Goal: Information Seeking & Learning: Learn about a topic

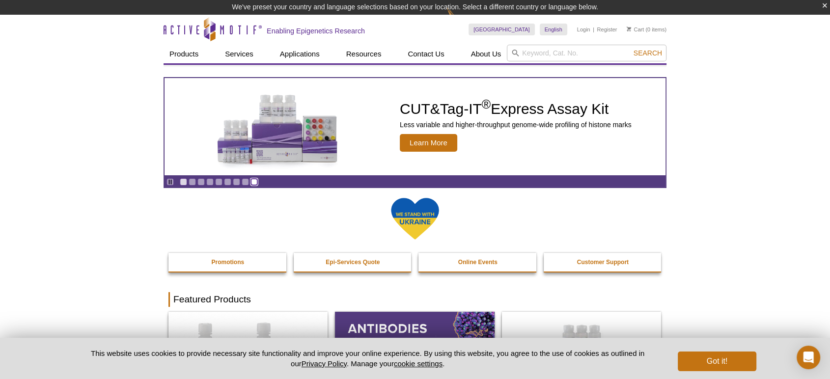
click at [251, 185] on link "Go to slide 9" at bounding box center [253, 181] width 7 height 7
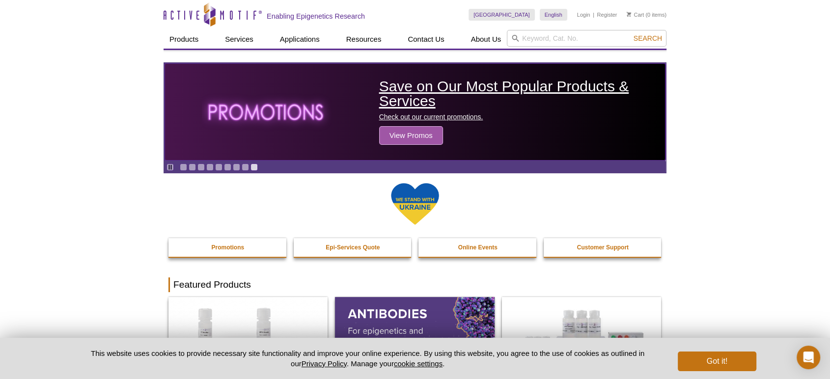
click at [409, 133] on span "View Promos" at bounding box center [411, 135] width 64 height 19
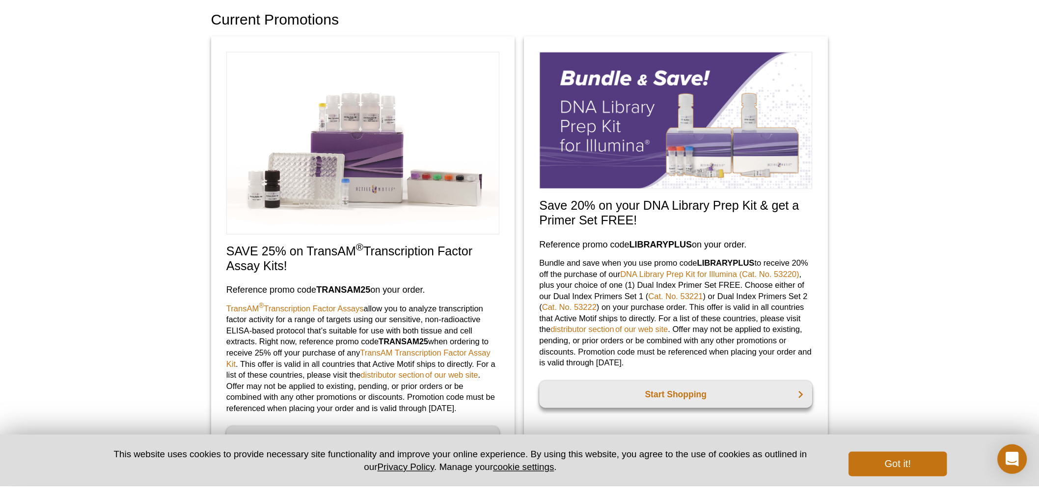
scroll to position [57, 0]
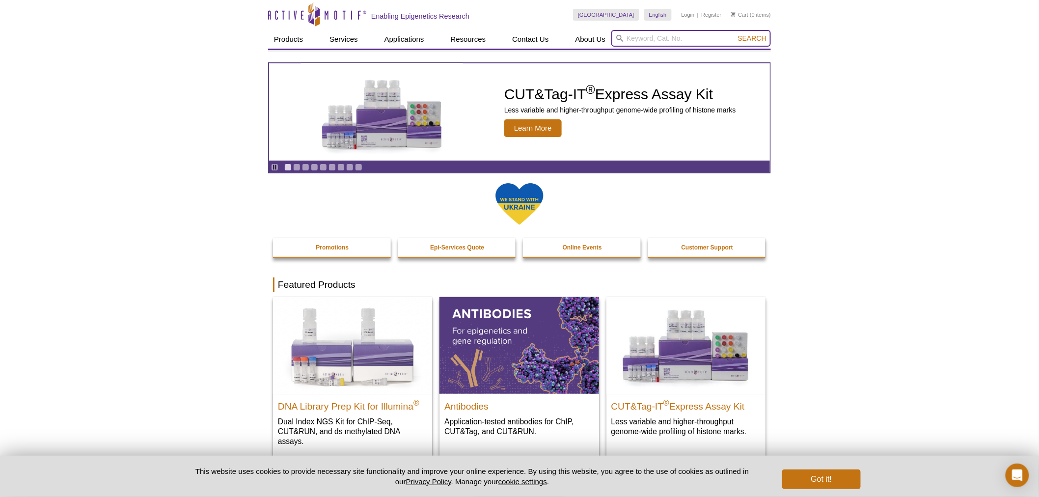
click at [645, 36] on input "search" at bounding box center [691, 38] width 160 height 17
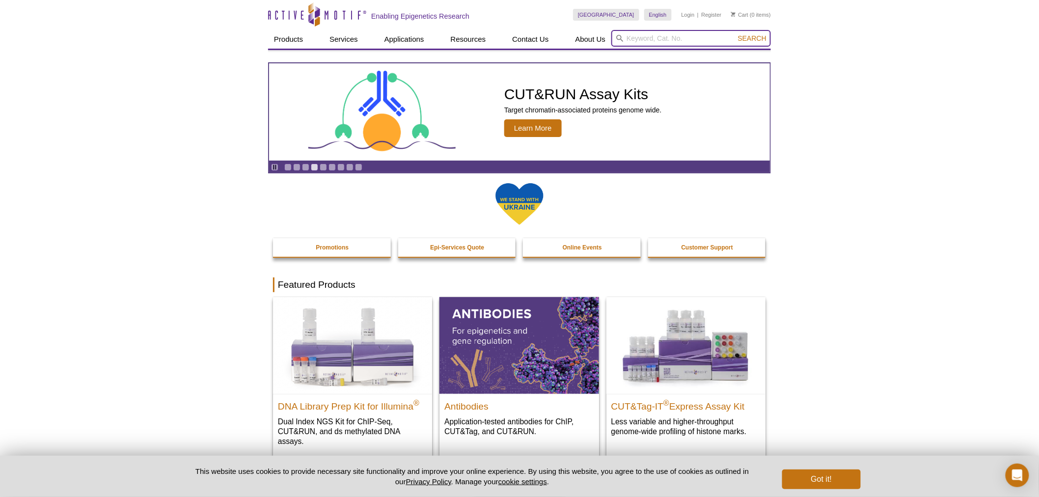
click at [657, 37] on input "search" at bounding box center [691, 38] width 160 height 17
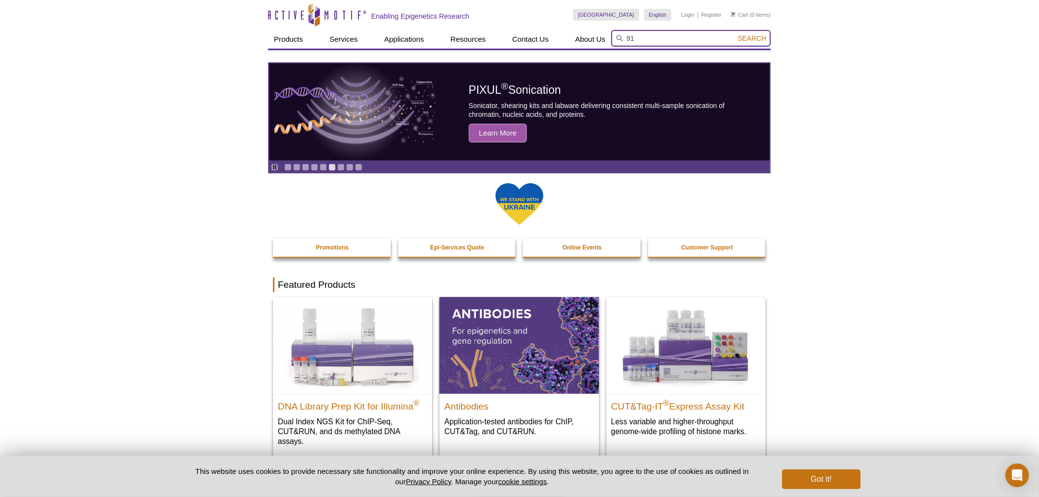
type input "9"
click at [685, 42] on input "search" at bounding box center [691, 38] width 160 height 17
paste input "h3k9me2"
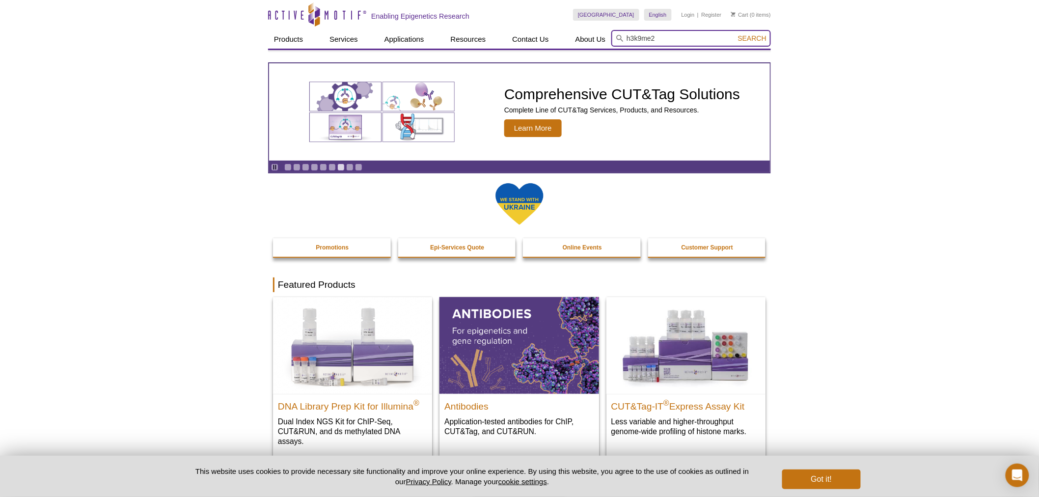
type input "h3k9me2"
drag, startPoint x: 740, startPoint y: 37, endPoint x: 748, endPoint y: 36, distance: 8.4
click at [746, 37] on span "Search" at bounding box center [752, 38] width 28 height 8
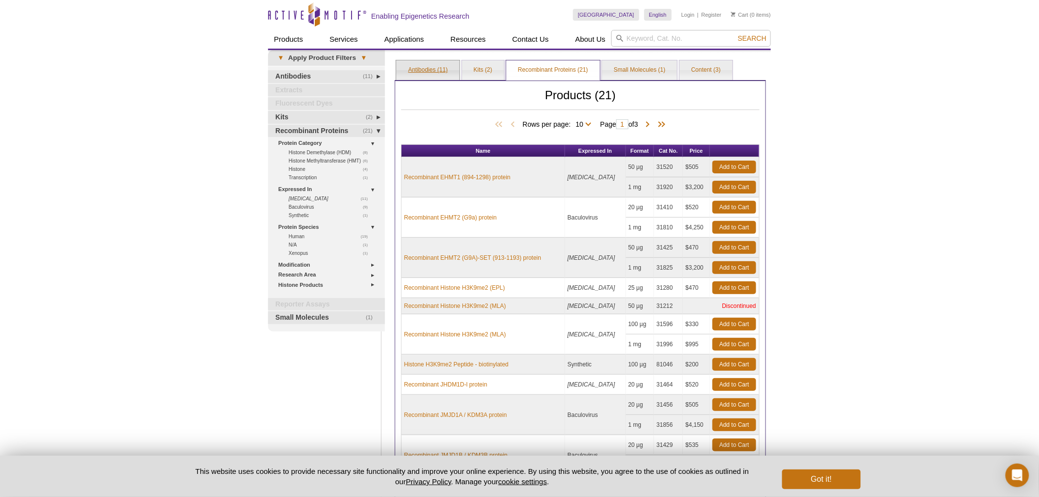
click at [424, 74] on link "Antibodies (11)" at bounding box center [427, 70] width 63 height 20
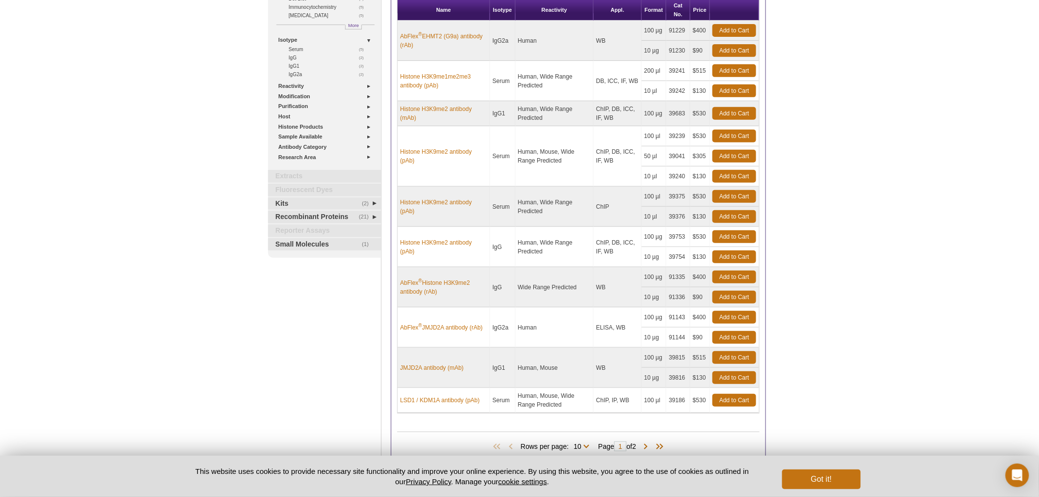
scroll to position [218, 0]
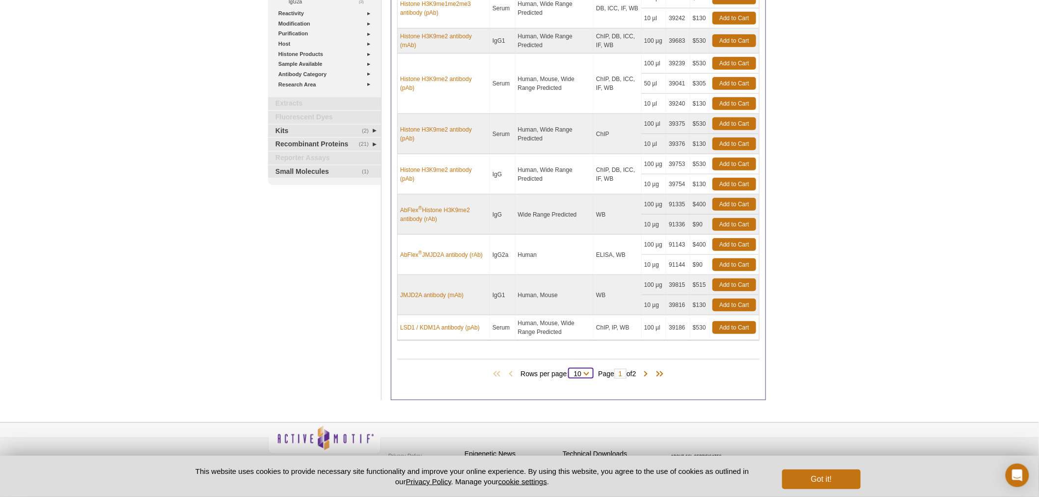
click at [582, 372] on select "10 All" at bounding box center [578, 375] width 18 height 9
select select "11"
click at [571, 371] on select "10 All" at bounding box center [578, 375] width 18 height 9
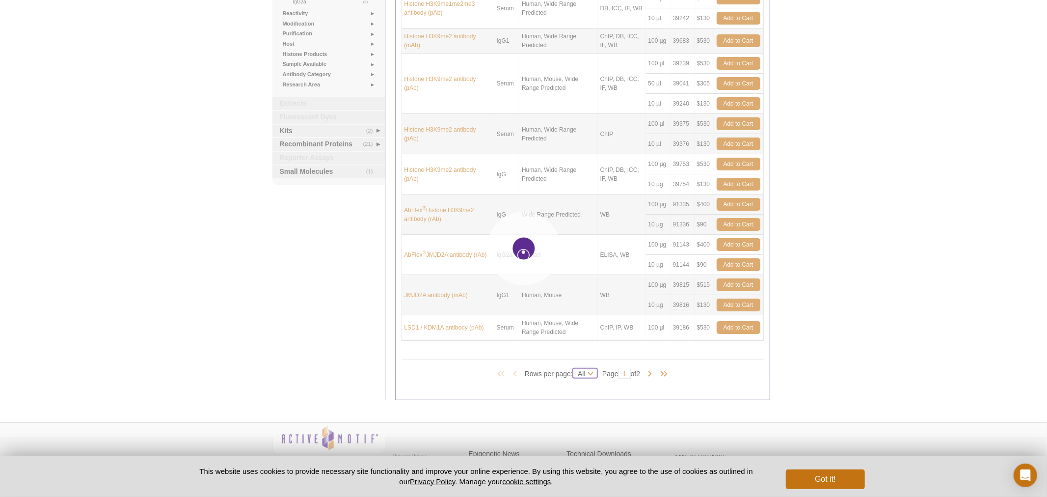
select select "11"
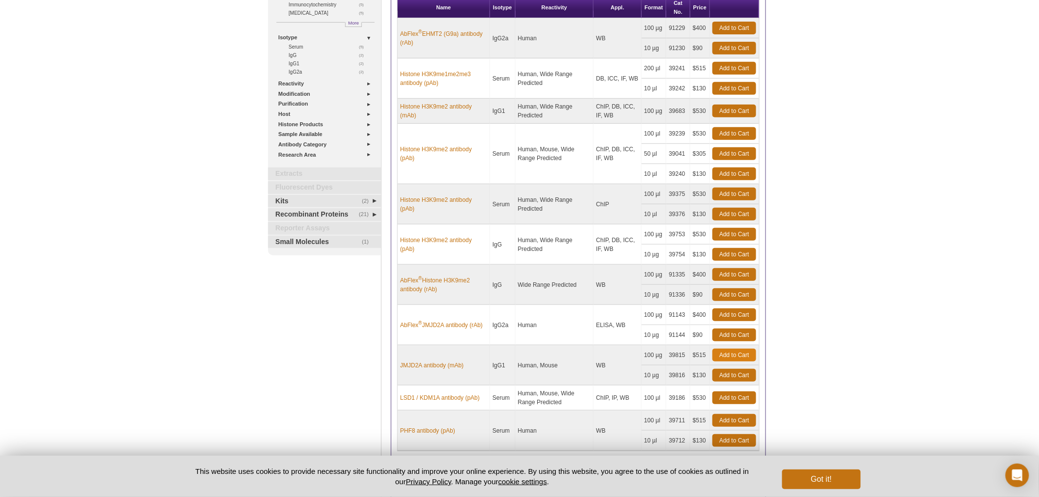
scroll to position [124, 0]
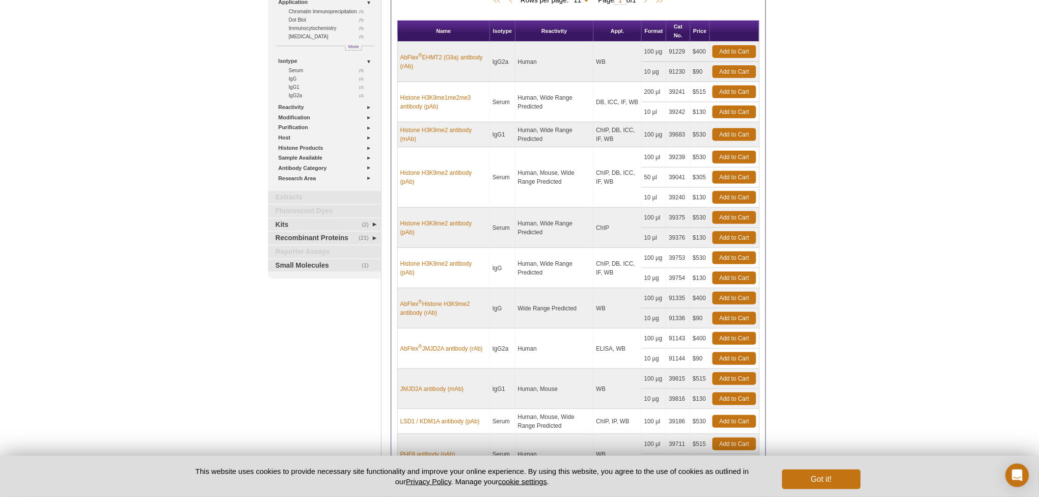
click at [860, 30] on div "Active Motif Logo Enabling Epigenetics Research 0 Search Skip to content Active…" at bounding box center [519, 259] width 1039 height 766
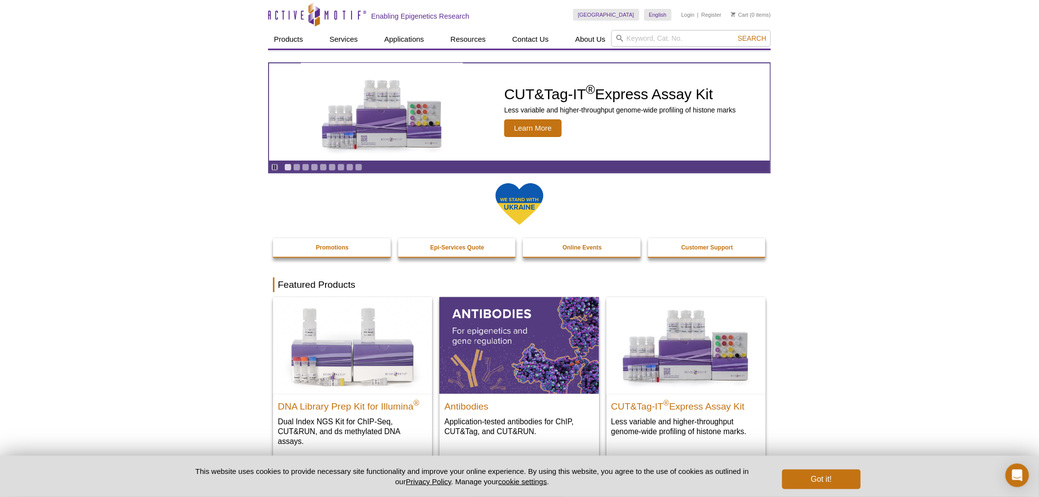
click at [647, 28] on div "[GEOGRAPHIC_DATA] [GEOGRAPHIC_DATA] [GEOGRAPHIC_DATA] [GEOGRAPHIC_DATA] [GEOGRA…" at bounding box center [672, 15] width 198 height 30
click at [649, 33] on input "search" at bounding box center [691, 38] width 160 height 17
type input "b"
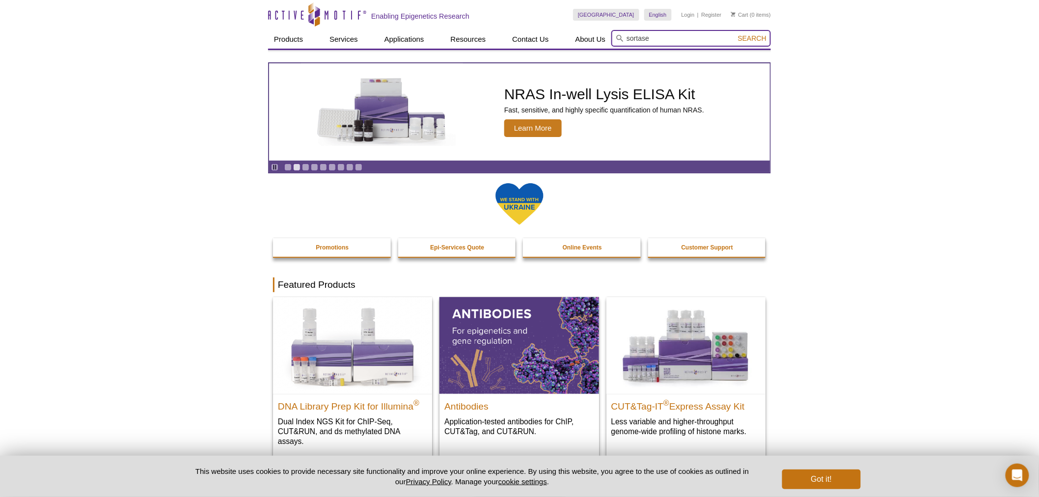
type input "sortase"
click at [735, 34] on button "Search" at bounding box center [752, 38] width 34 height 9
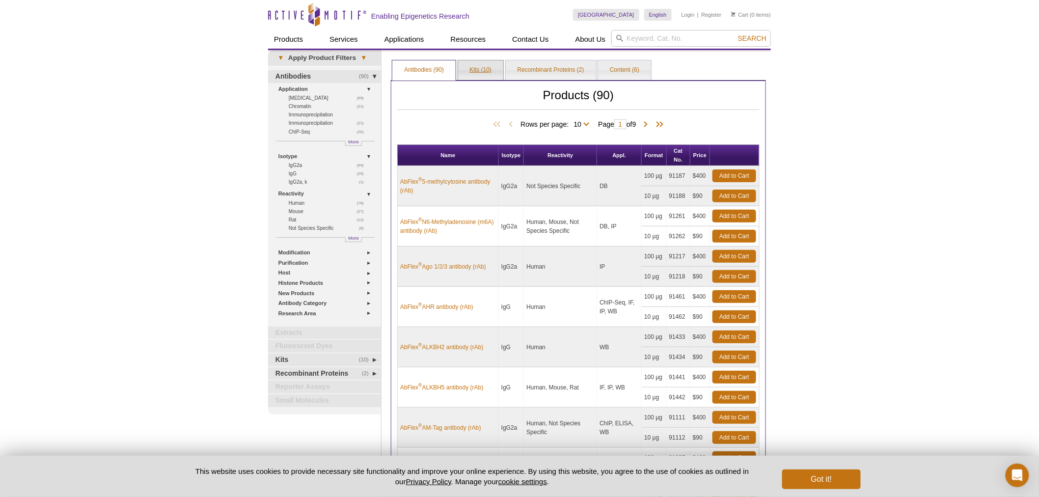
click at [480, 75] on link "Kits (10)" at bounding box center [481, 70] width 46 height 20
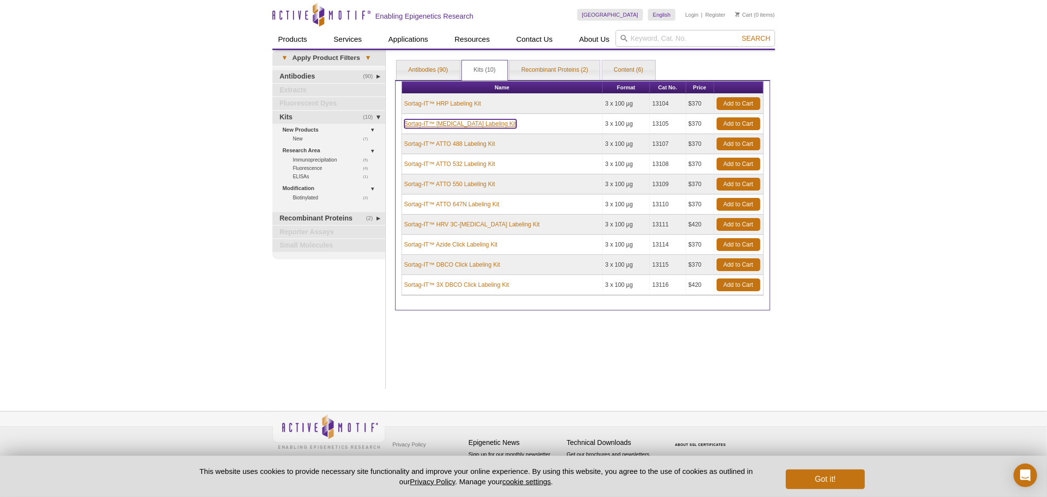
click at [467, 123] on link "Sortag-IT™ [MEDICAL_DATA] Labeling Kit" at bounding box center [461, 123] width 112 height 9
